Goal: Task Accomplishment & Management: Manage account settings

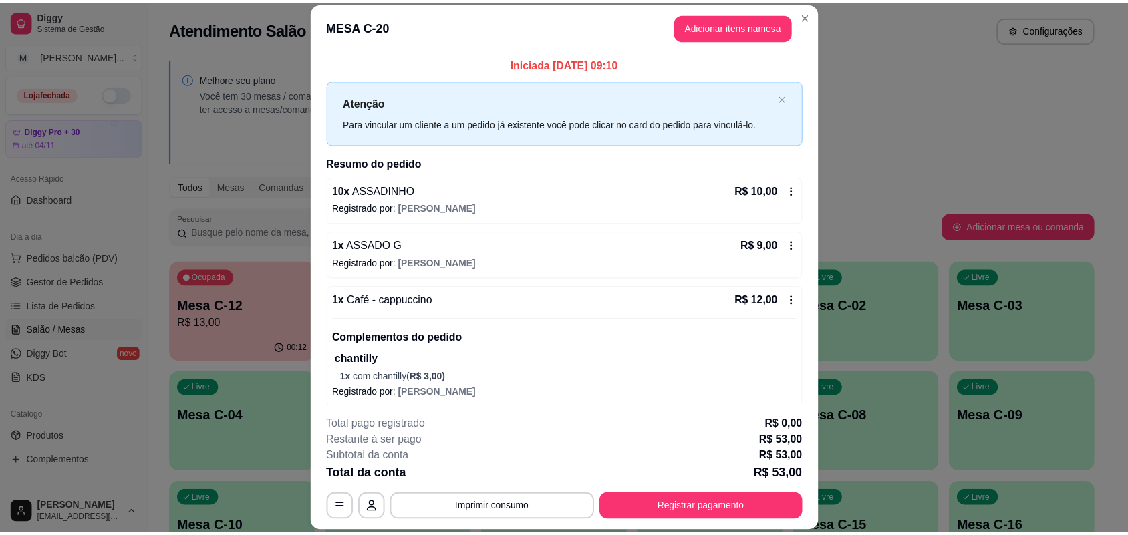
scroll to position [158, 0]
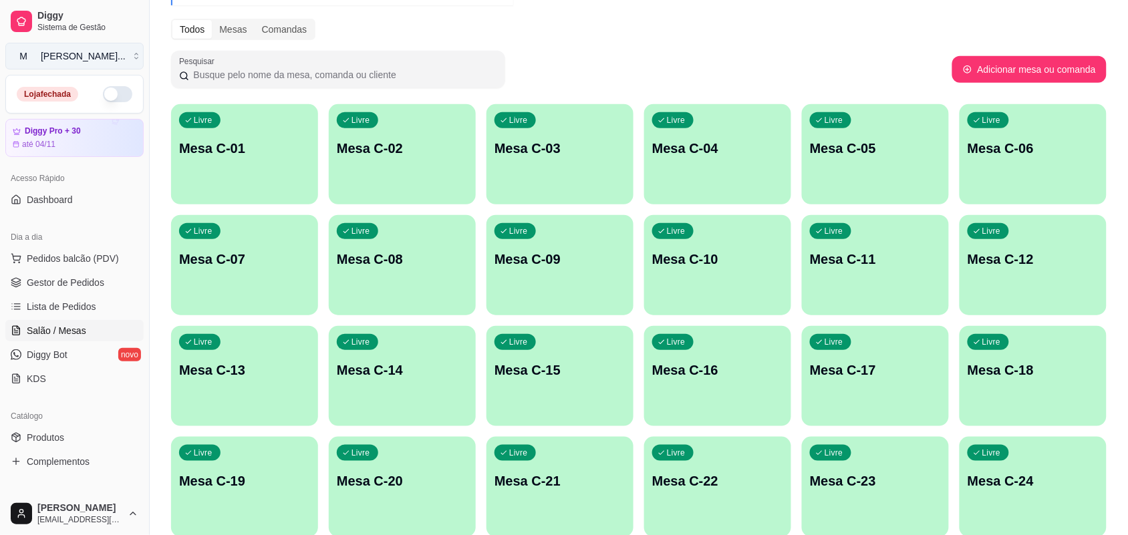
click at [65, 50] on div "[PERSON_NAME] ..." at bounding box center [83, 55] width 85 height 13
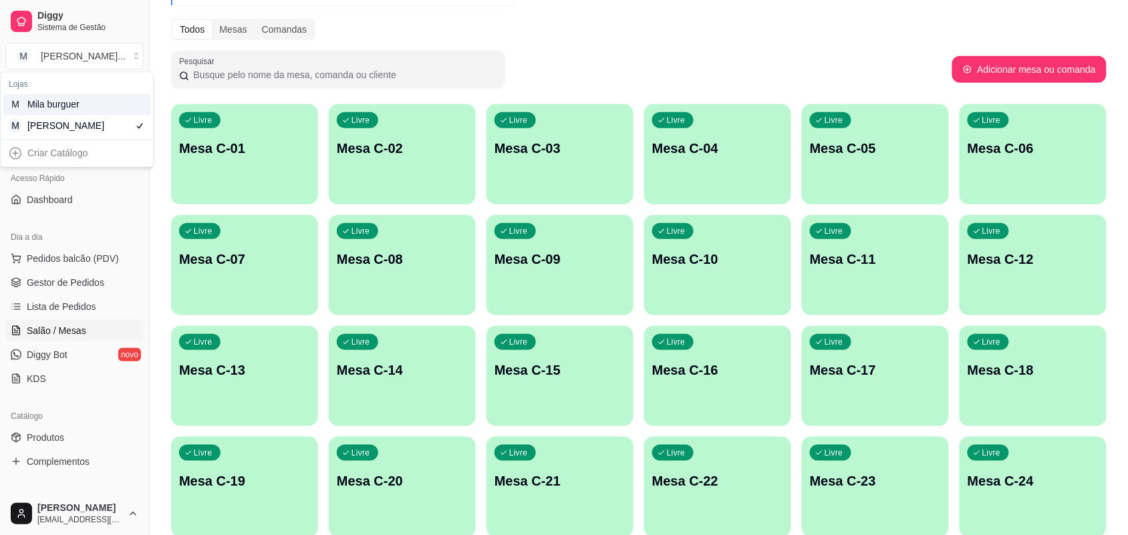
click at [94, 109] on div "M Mila burguer" at bounding box center [76, 104] width 147 height 21
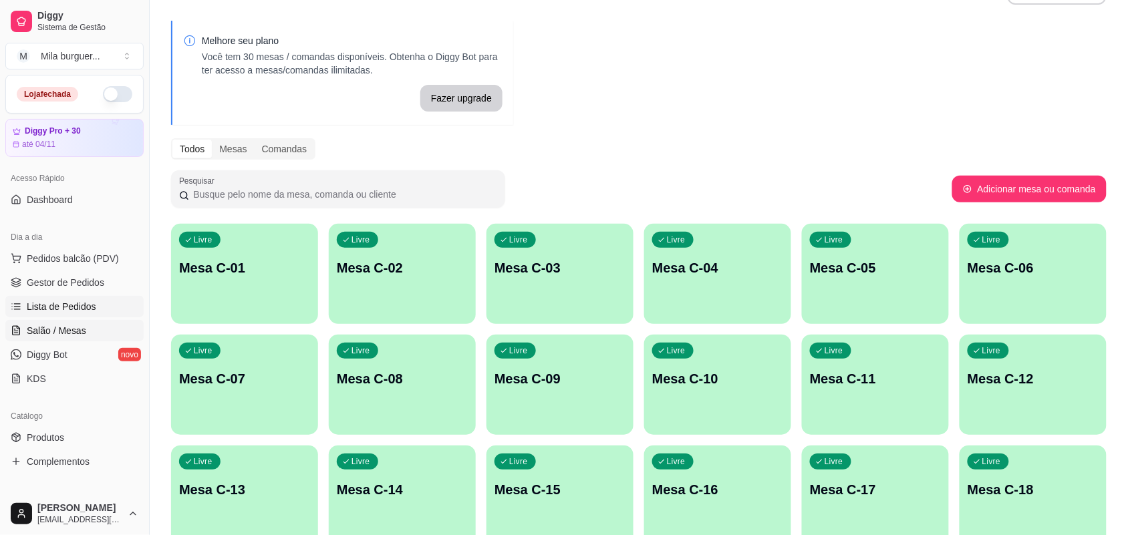
click at [64, 299] on link "Lista de Pedidos" at bounding box center [74, 306] width 138 height 21
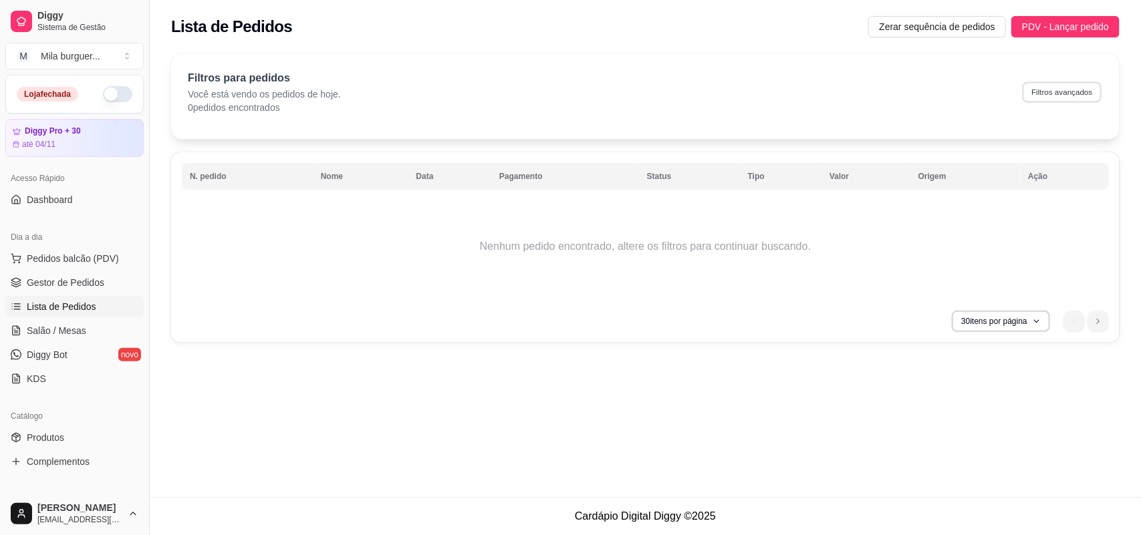
click at [1047, 88] on button "Filtros avançados" at bounding box center [1061, 92] width 79 height 21
select select "0"
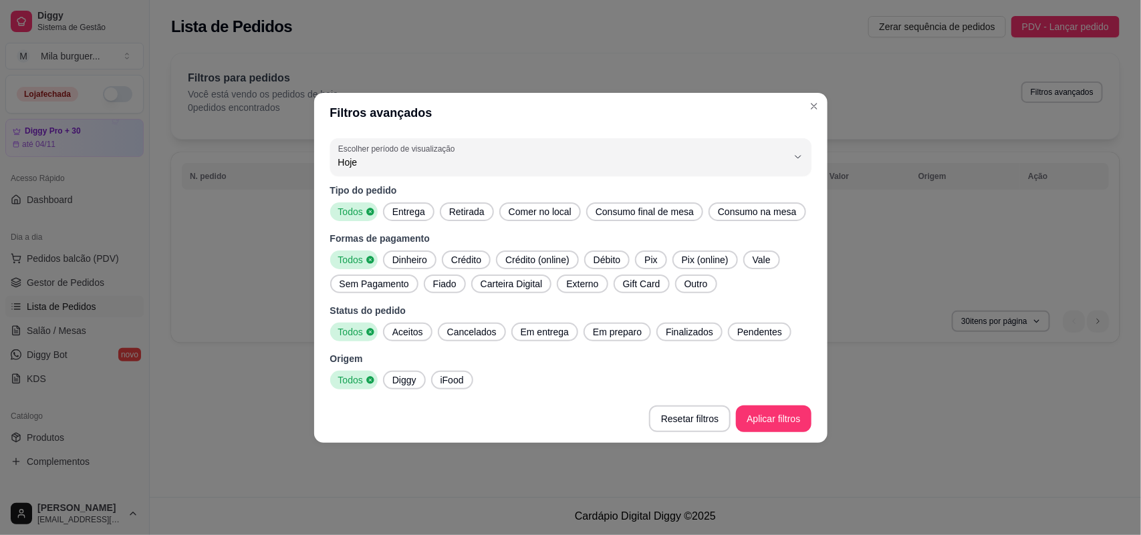
click at [449, 388] on div "iFood" at bounding box center [452, 380] width 42 height 19
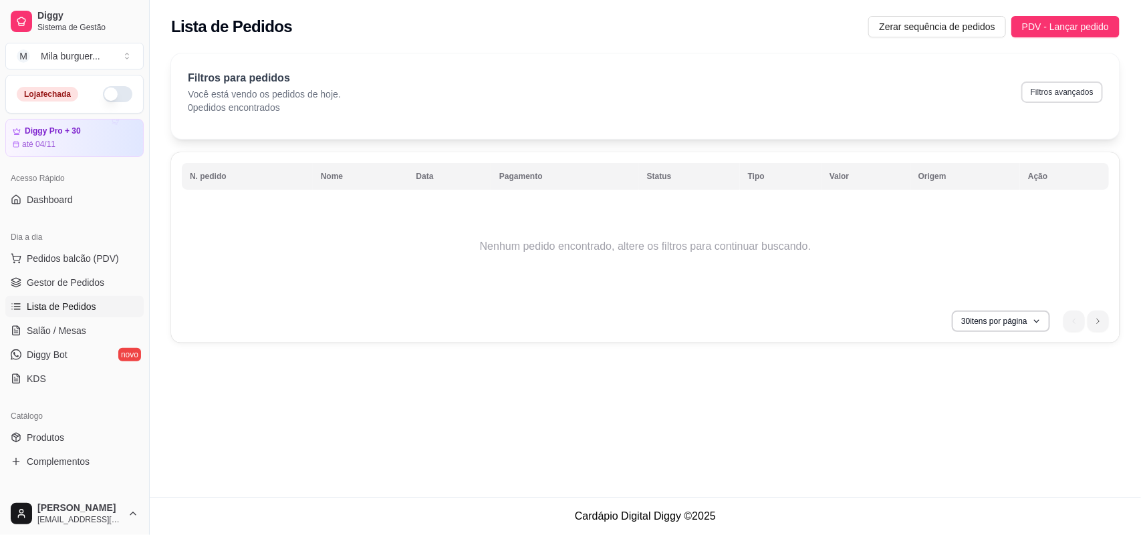
click at [1059, 95] on button "Filtros avançados" at bounding box center [1062, 92] width 82 height 21
select select "0"
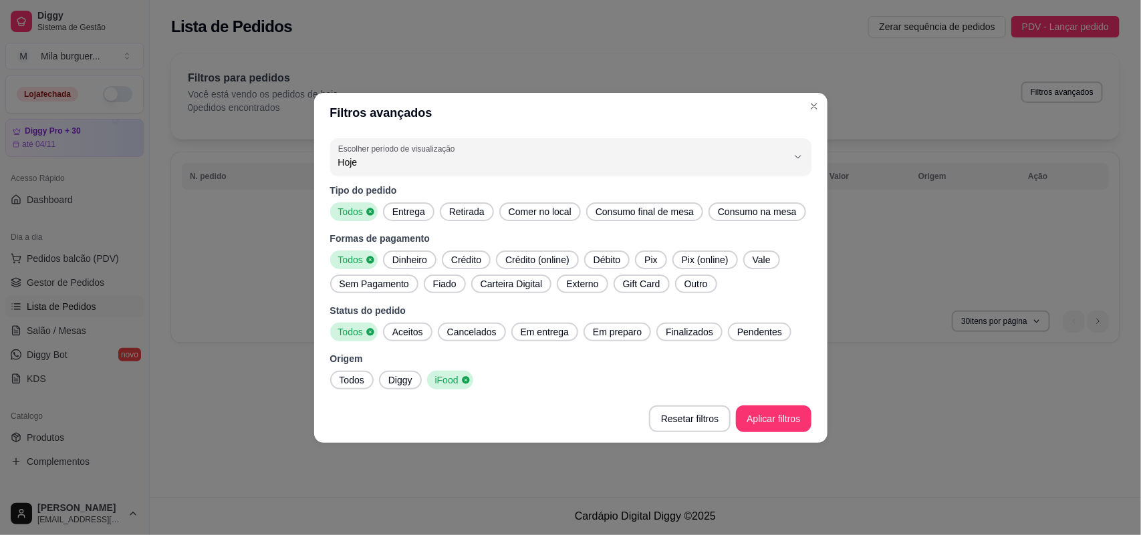
click at [384, 172] on button "Escolher período de visualização Hoje" at bounding box center [570, 156] width 481 height 37
click at [395, 221] on span "Ontem" at bounding box center [563, 215] width 428 height 13
type input "1"
select select "1"
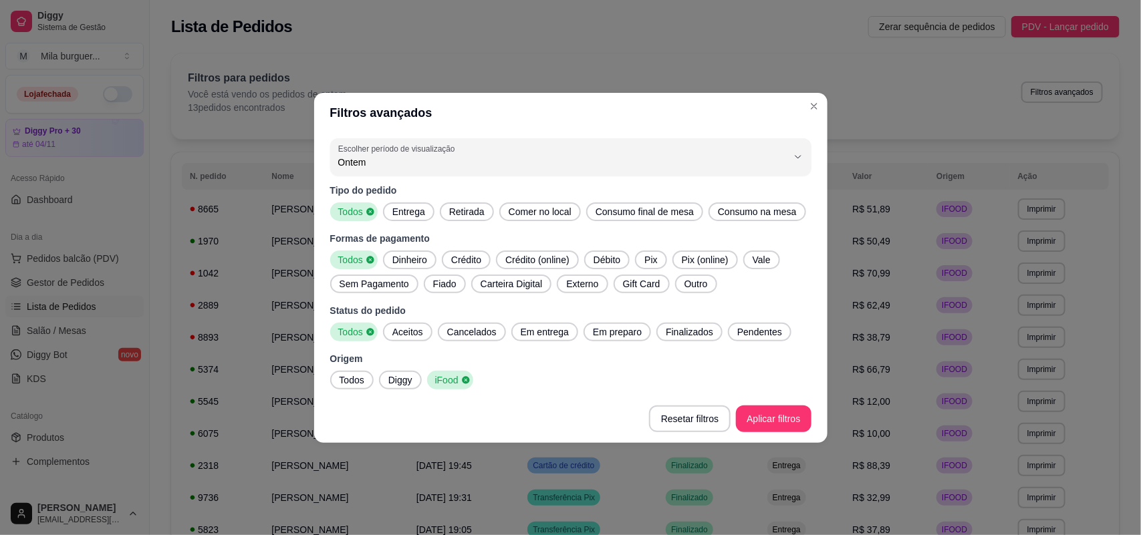
click at [777, 432] on footer "Resetar filtros Aplicar filtros" at bounding box center [570, 419] width 513 height 48
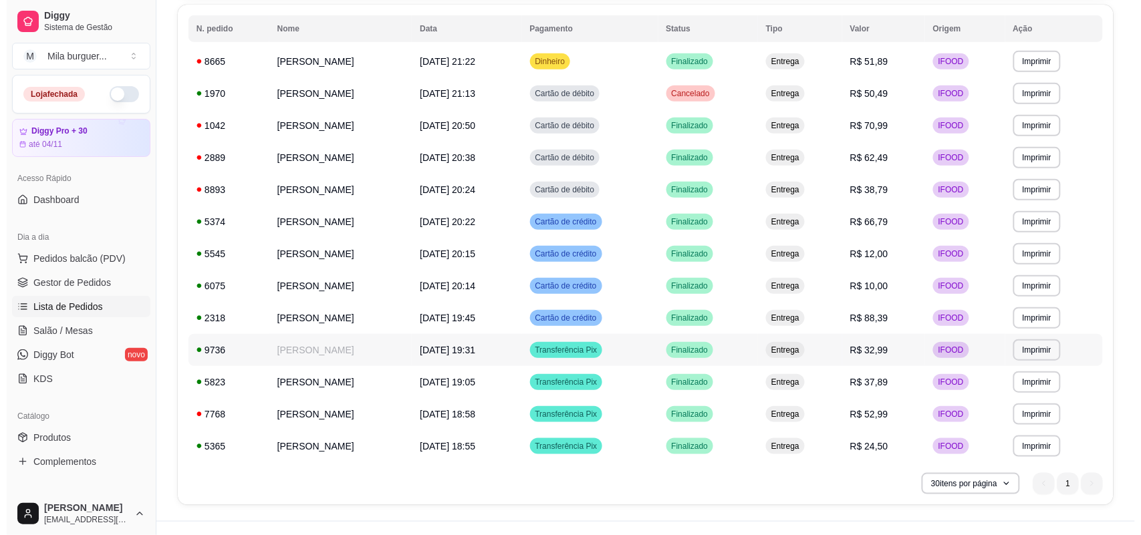
scroll to position [172, 0]
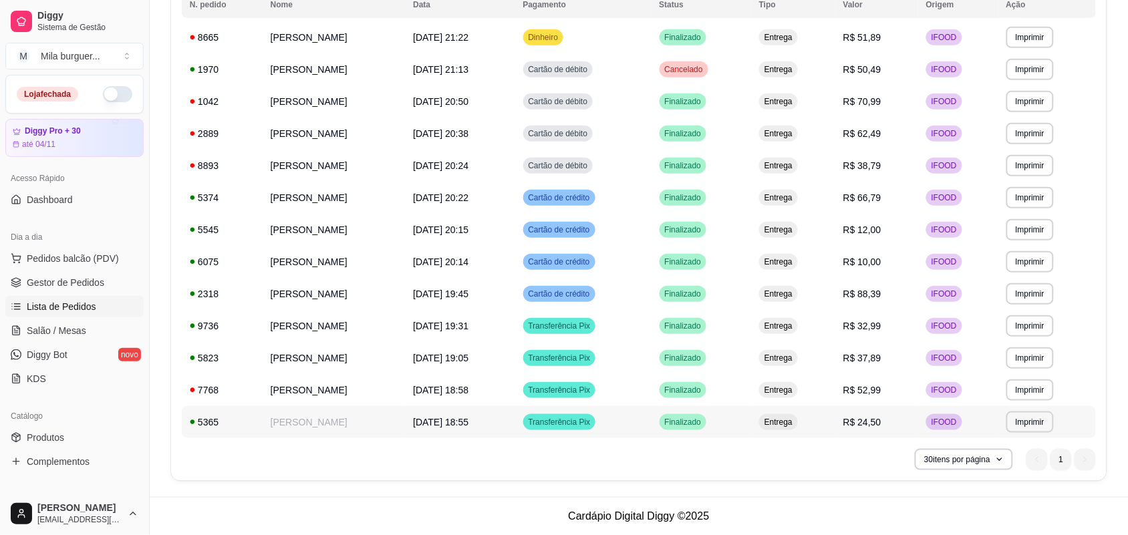
click at [329, 416] on td "[PERSON_NAME]" at bounding box center [334, 422] width 143 height 32
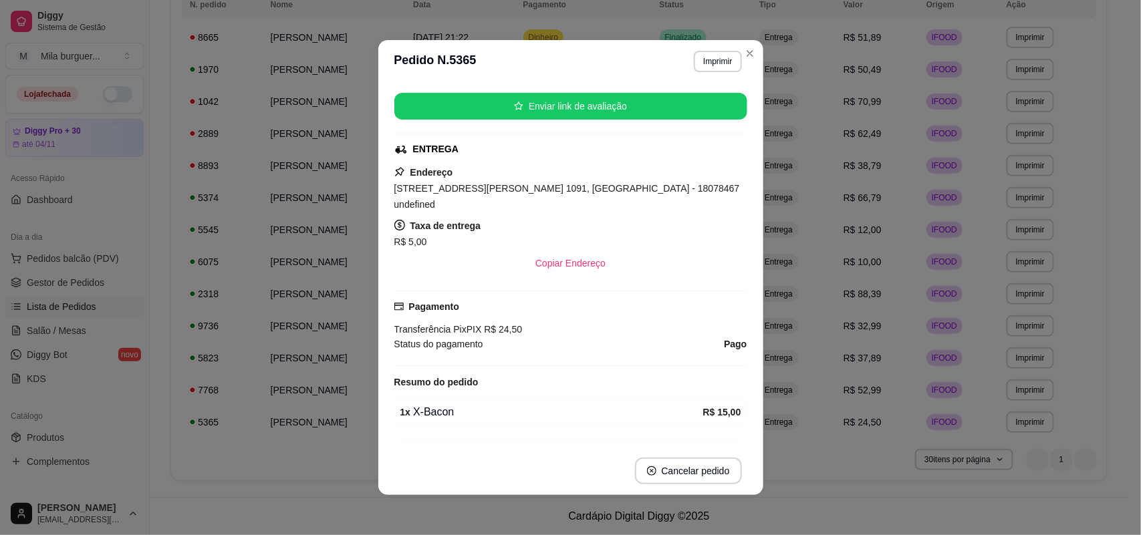
scroll to position [167, 0]
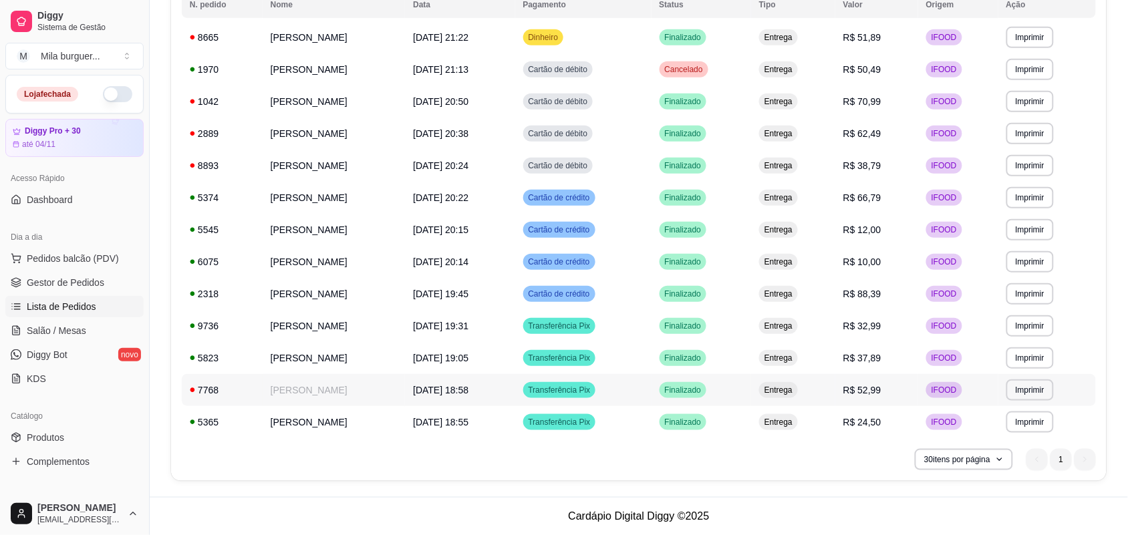
click at [248, 388] on td "7768" at bounding box center [222, 390] width 81 height 32
click at [219, 356] on div "5823" at bounding box center [222, 357] width 65 height 13
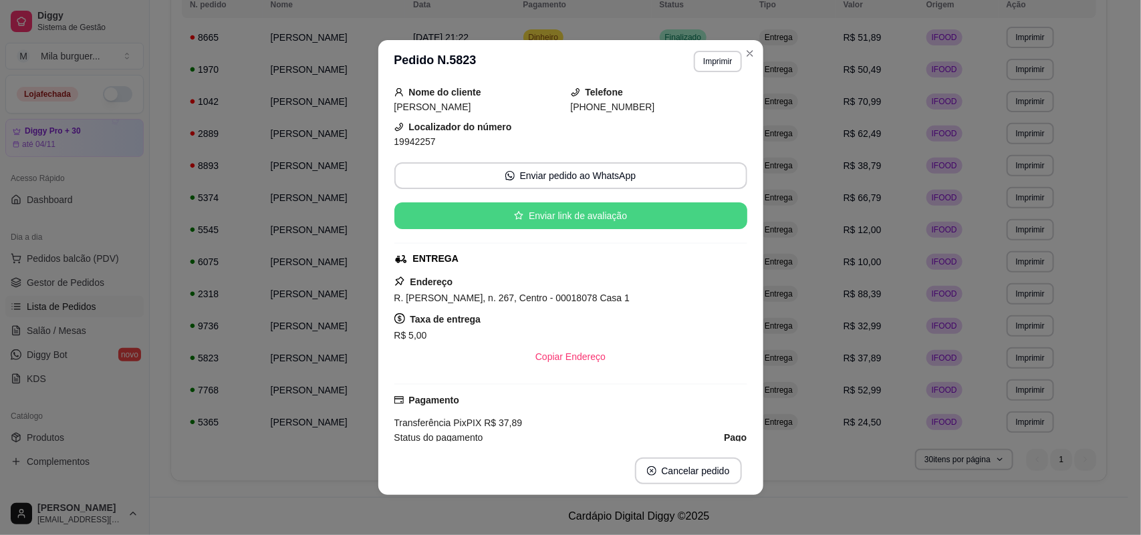
scroll to position [84, 0]
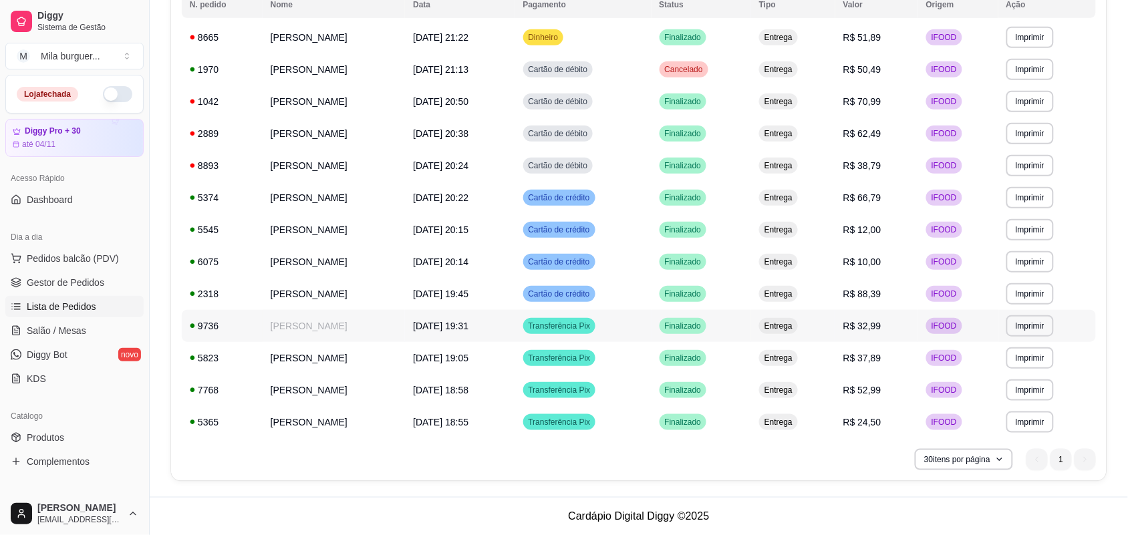
click at [222, 329] on div "9736" at bounding box center [222, 325] width 65 height 13
click at [263, 285] on td "[PERSON_NAME]" at bounding box center [334, 294] width 143 height 32
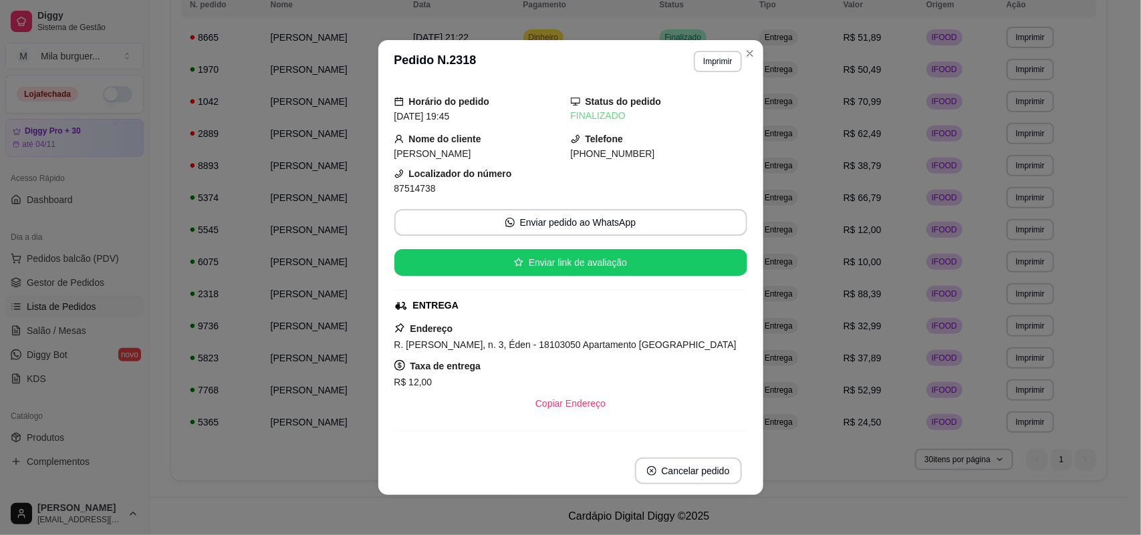
scroll to position [0, 0]
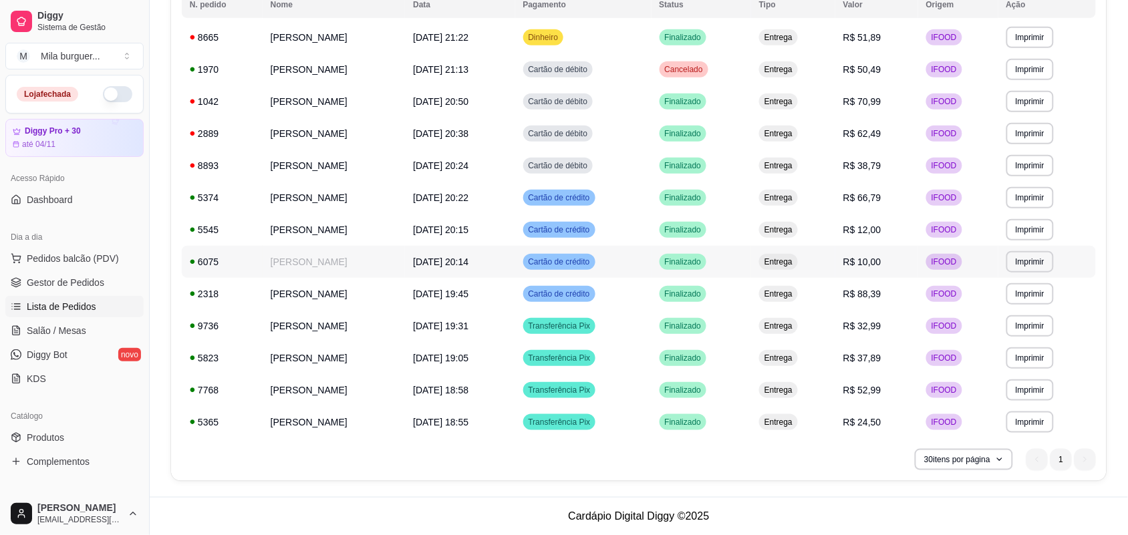
click at [219, 265] on div "6075" at bounding box center [222, 261] width 65 height 13
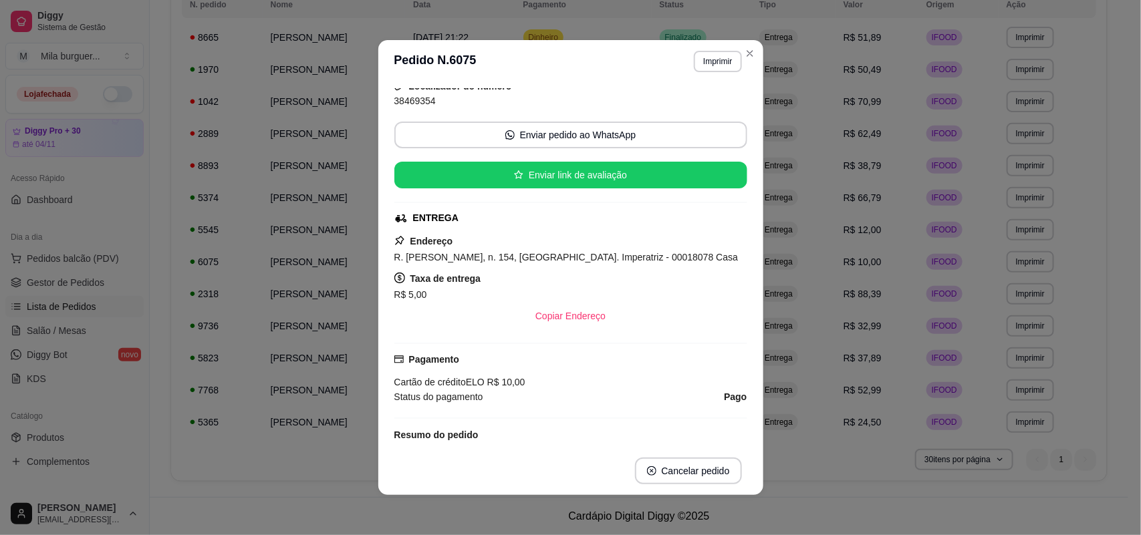
scroll to position [84, 0]
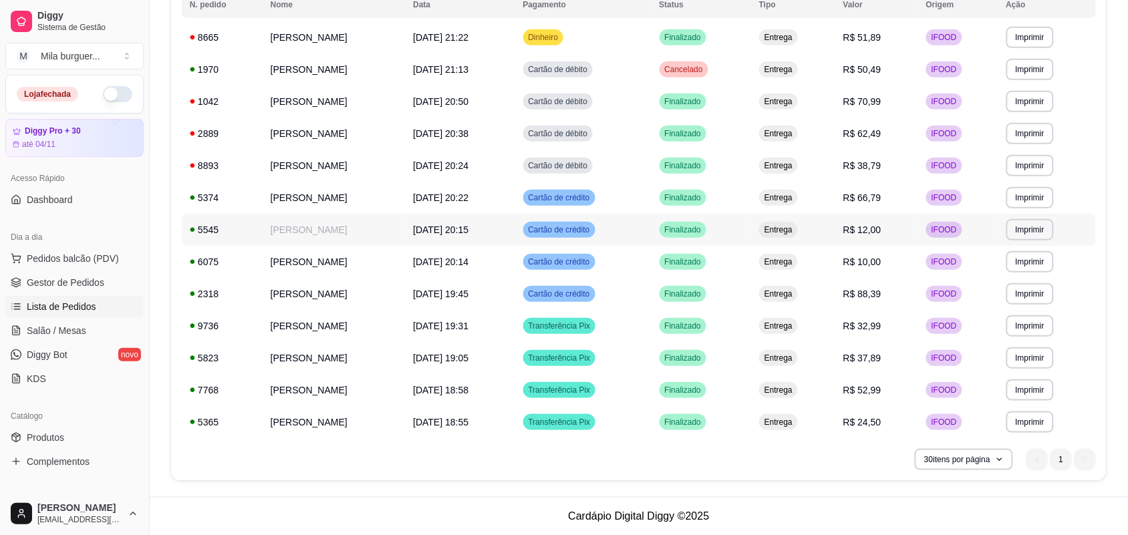
click at [275, 239] on td "[PERSON_NAME]" at bounding box center [334, 230] width 143 height 32
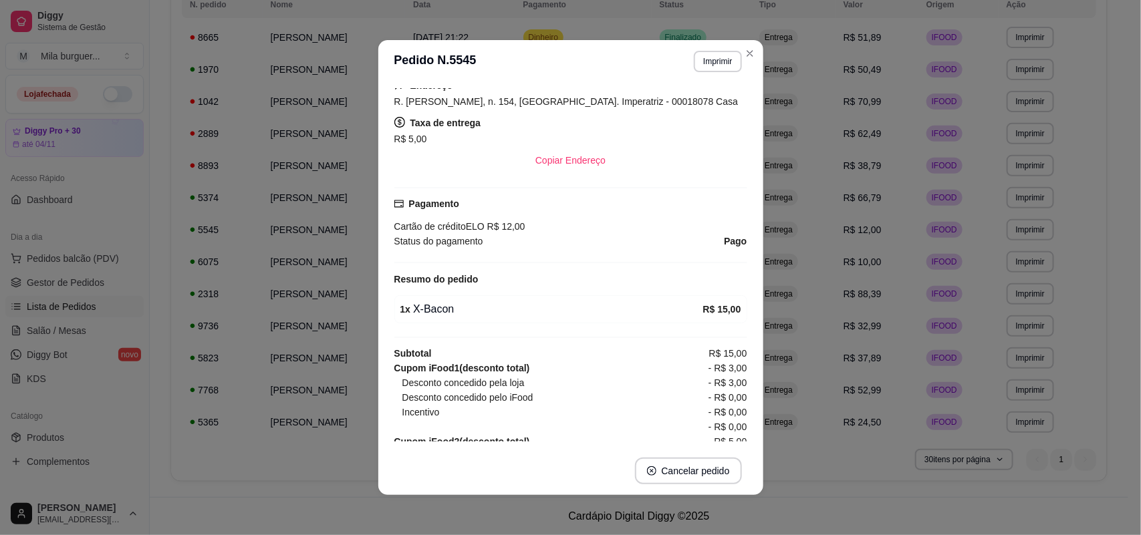
scroll to position [167, 0]
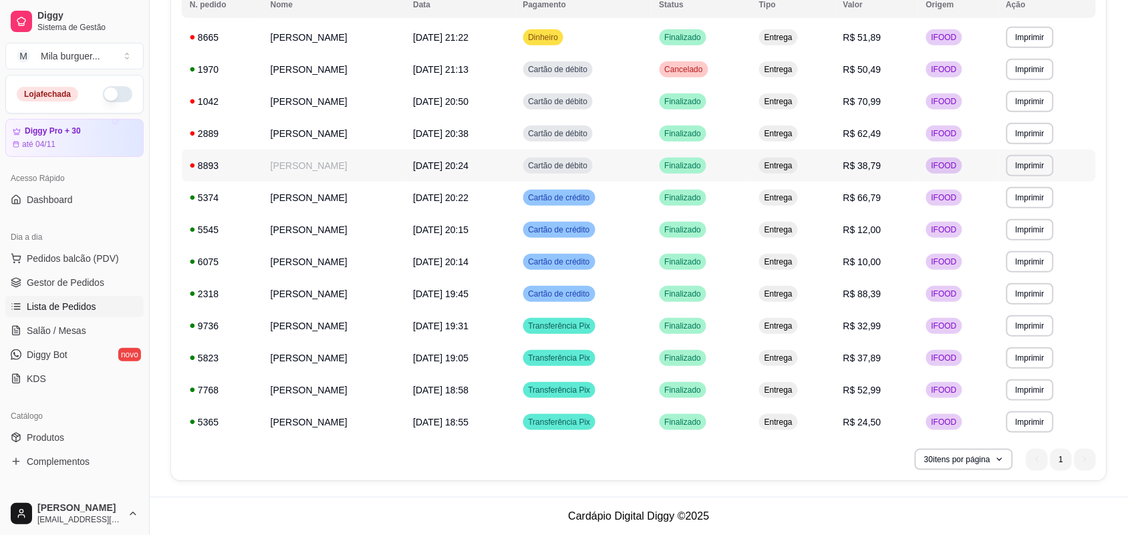
click at [235, 166] on div "8893" at bounding box center [222, 165] width 65 height 13
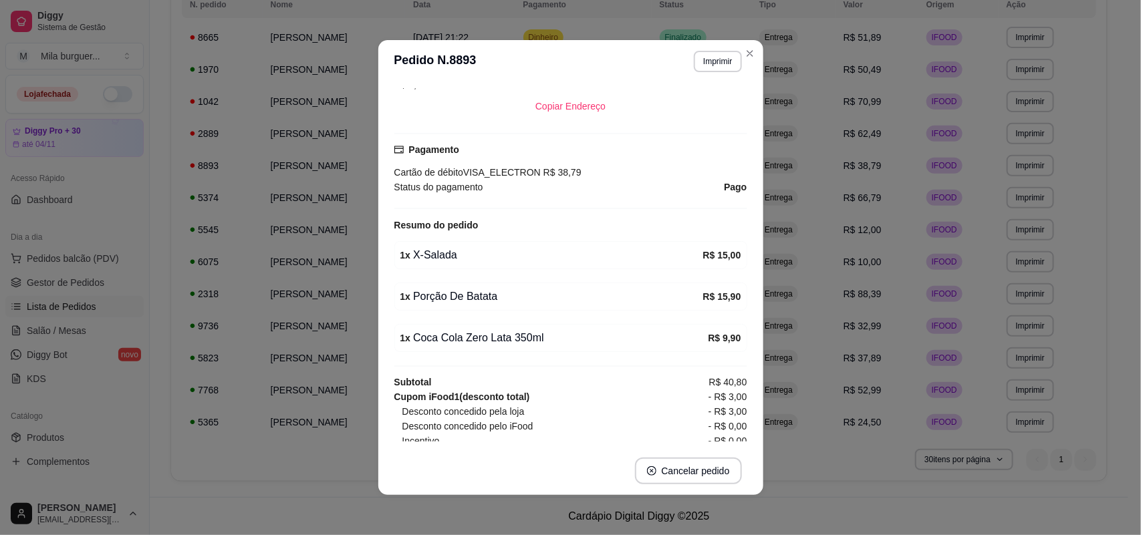
scroll to position [334, 0]
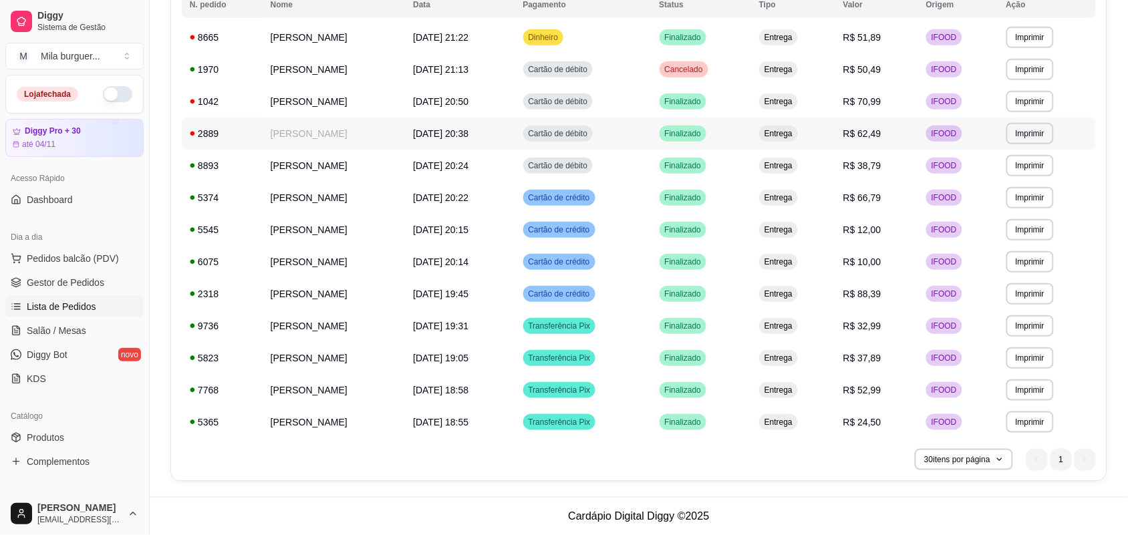
click at [245, 141] on td "2889" at bounding box center [222, 134] width 81 height 32
click at [263, 99] on td "[PERSON_NAME]" at bounding box center [334, 102] width 143 height 32
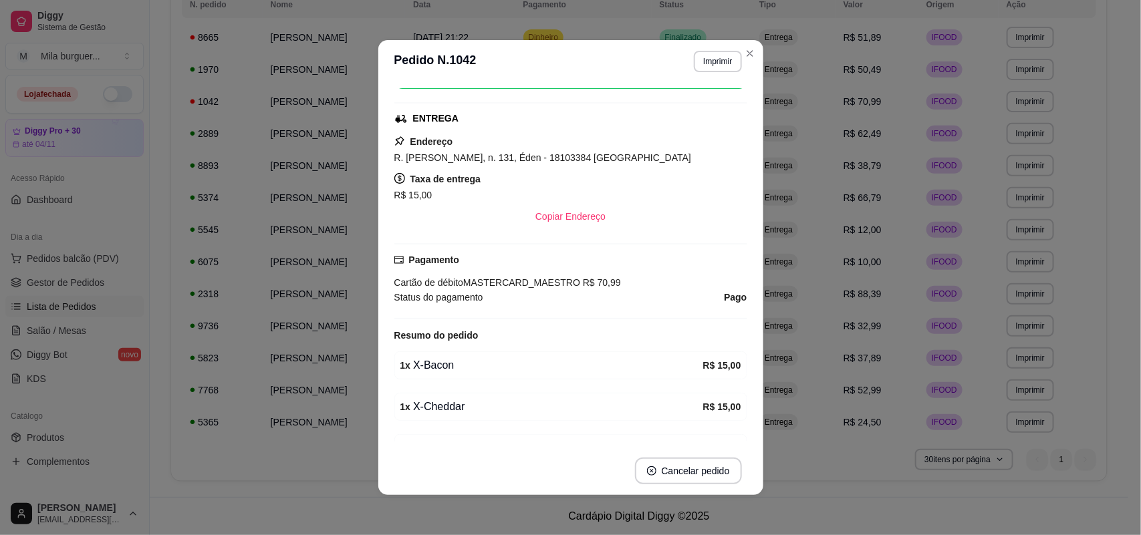
scroll to position [154, 0]
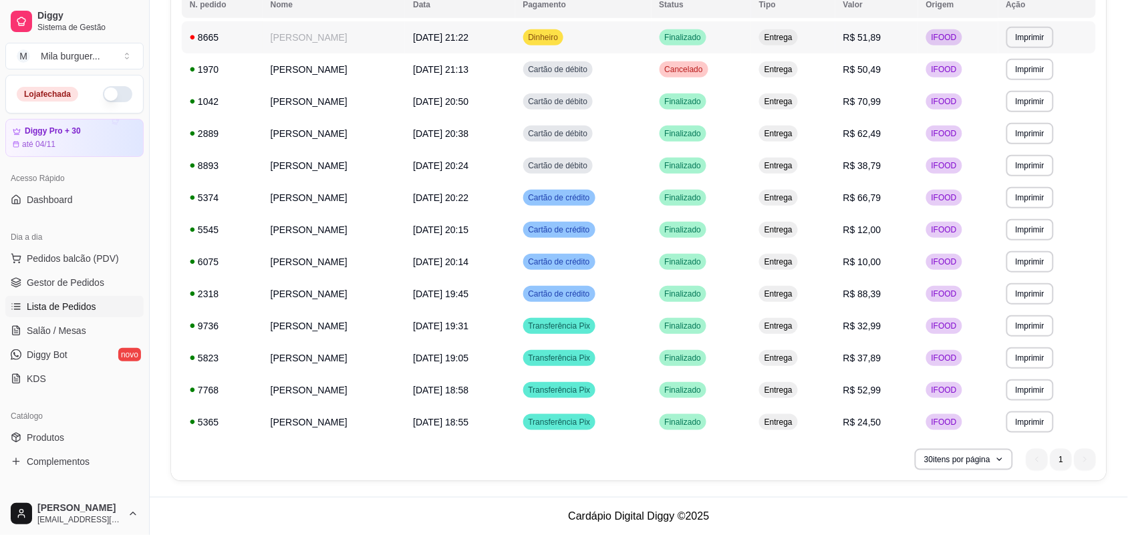
click at [268, 40] on td "[PERSON_NAME]" at bounding box center [334, 37] width 143 height 32
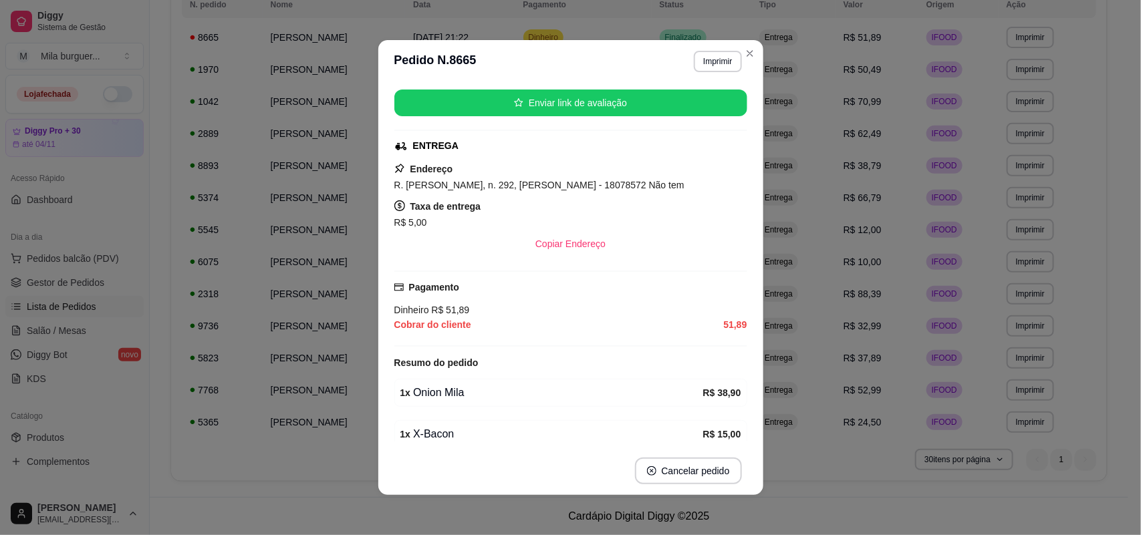
scroll to position [251, 0]
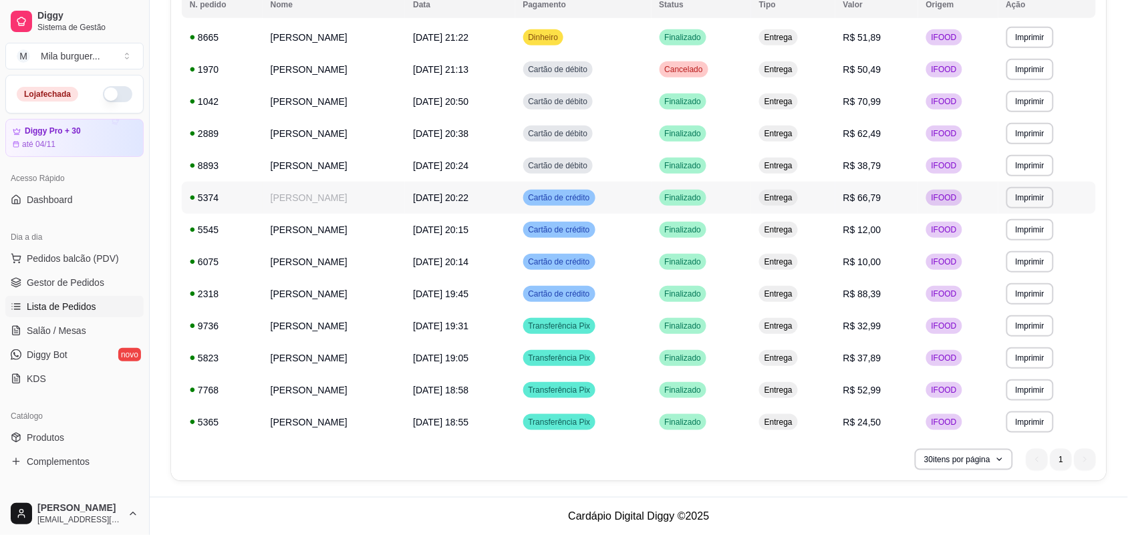
click at [245, 198] on td "5374" at bounding box center [222, 198] width 81 height 32
